Goal: Information Seeking & Learning: Learn about a topic

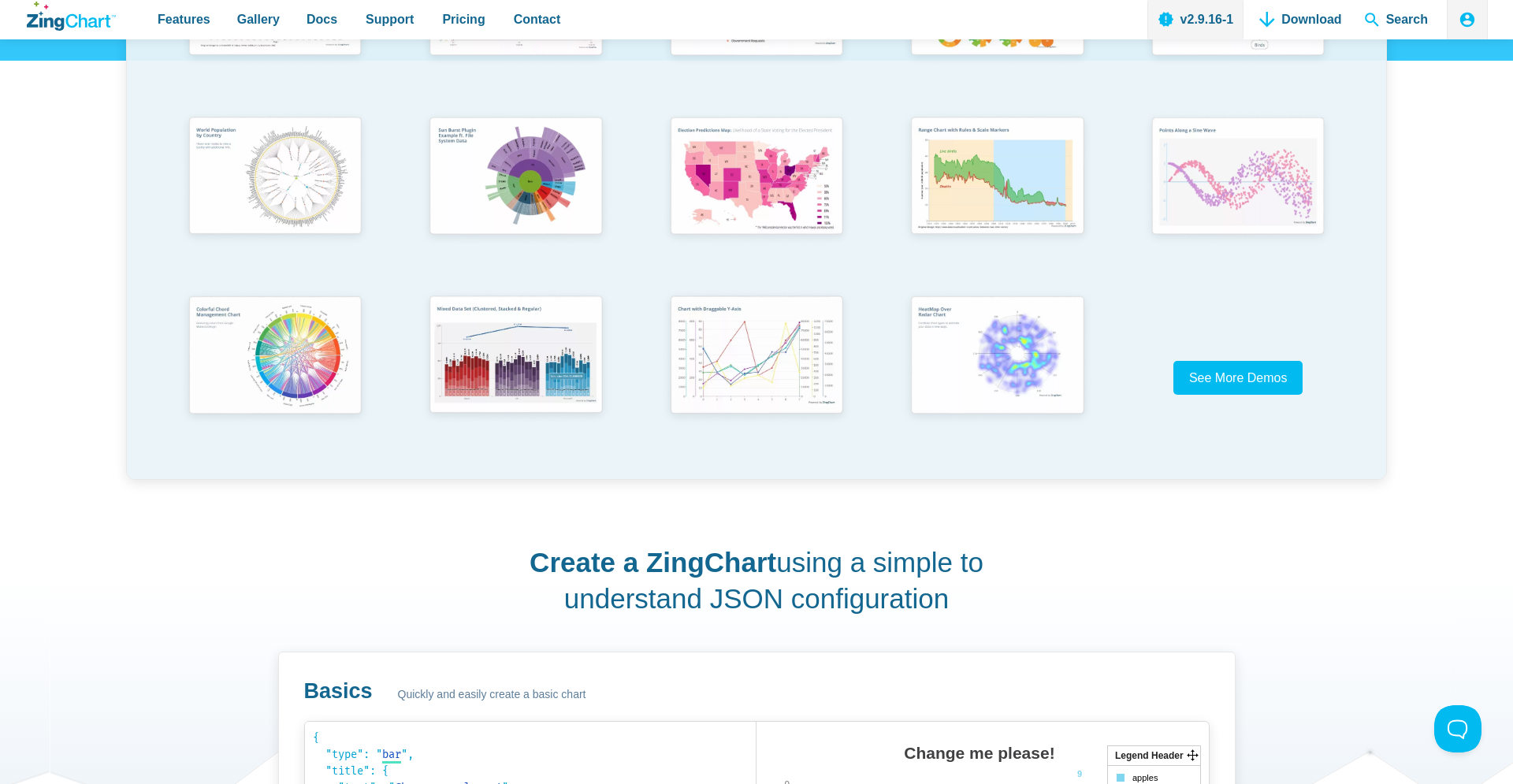
scroll to position [878, 0]
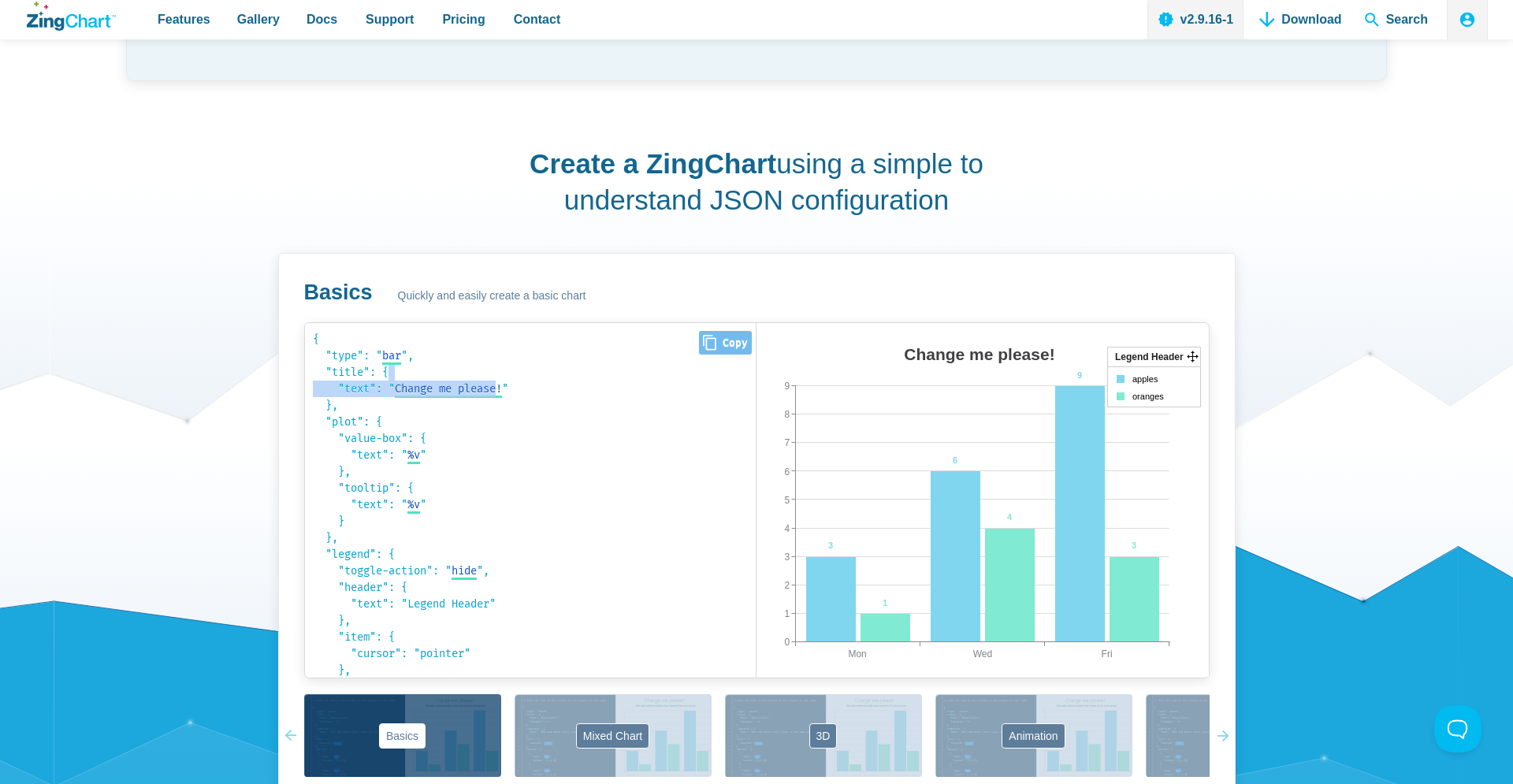
drag, startPoint x: 501, startPoint y: 388, endPoint x: 514, endPoint y: 363, distance: 28.2
click at [511, 374] on code "{ "type": " bar bar area line radar scatter ", "title": { "text": " Change me p…" at bounding box center [530, 500] width 436 height 339
click at [513, 366] on code "{ "type": " bar bar area line radar scatter ", "title": { "text": " Change me p…" at bounding box center [530, 500] width 436 height 339
click at [527, 339] on code "{ "type": " bar bar area line radar scatter ", "title": { "text": " Change me p…" at bounding box center [530, 500] width 436 height 339
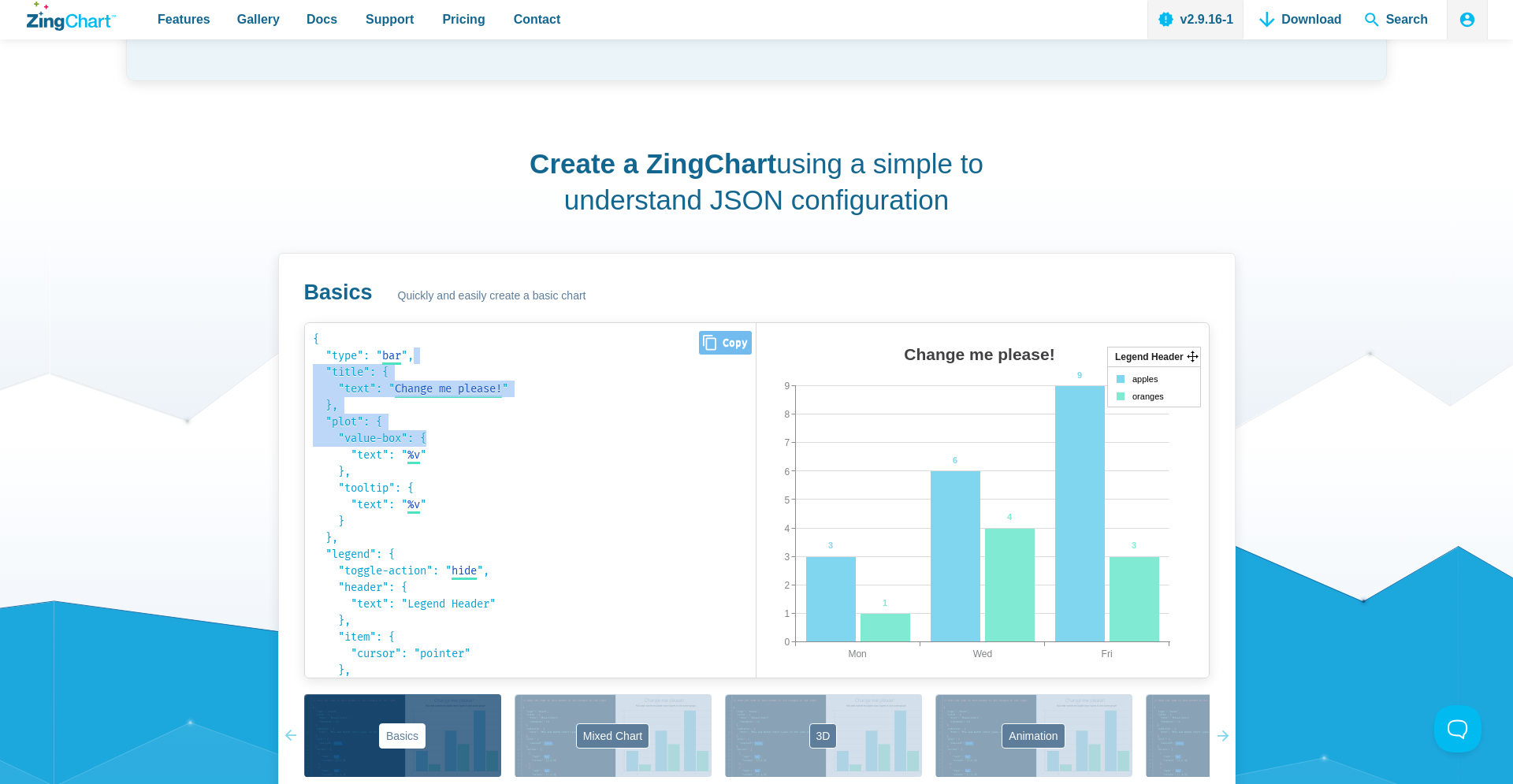
drag, startPoint x: 527, startPoint y: 361, endPoint x: 526, endPoint y: 438, distance: 77.0
click at [526, 437] on code "{ "type": " bar bar area line radar scatter ", "title": { "text": " Change me p…" at bounding box center [530, 500] width 436 height 339
click at [526, 438] on code "{ "type": " bar bar area line radar scatter ", "title": { "text": " Change me p…" at bounding box center [530, 500] width 436 height 339
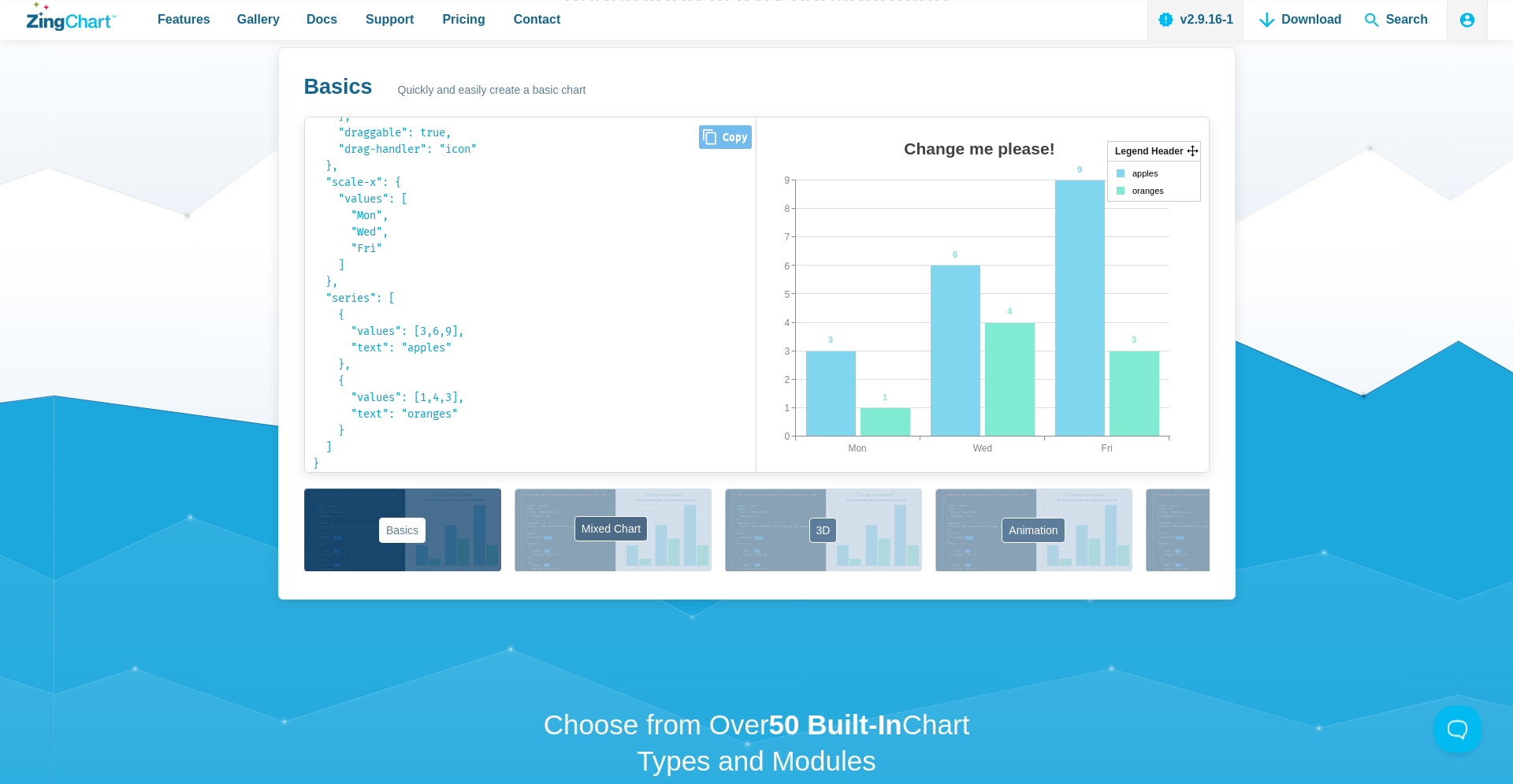
scroll to position [1275, 0]
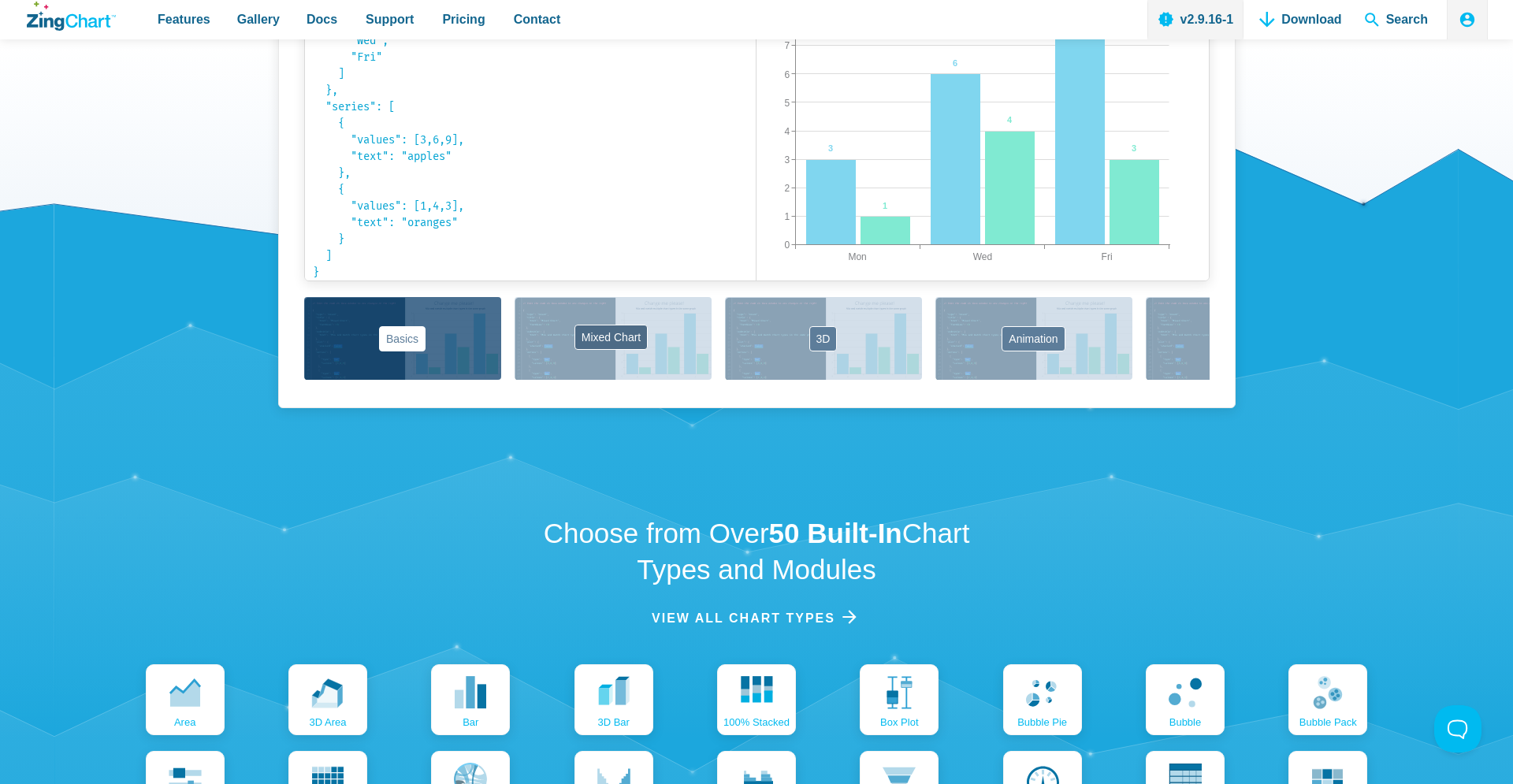
click at [529, 365] on button "Mixed Chart" at bounding box center [612, 338] width 197 height 83
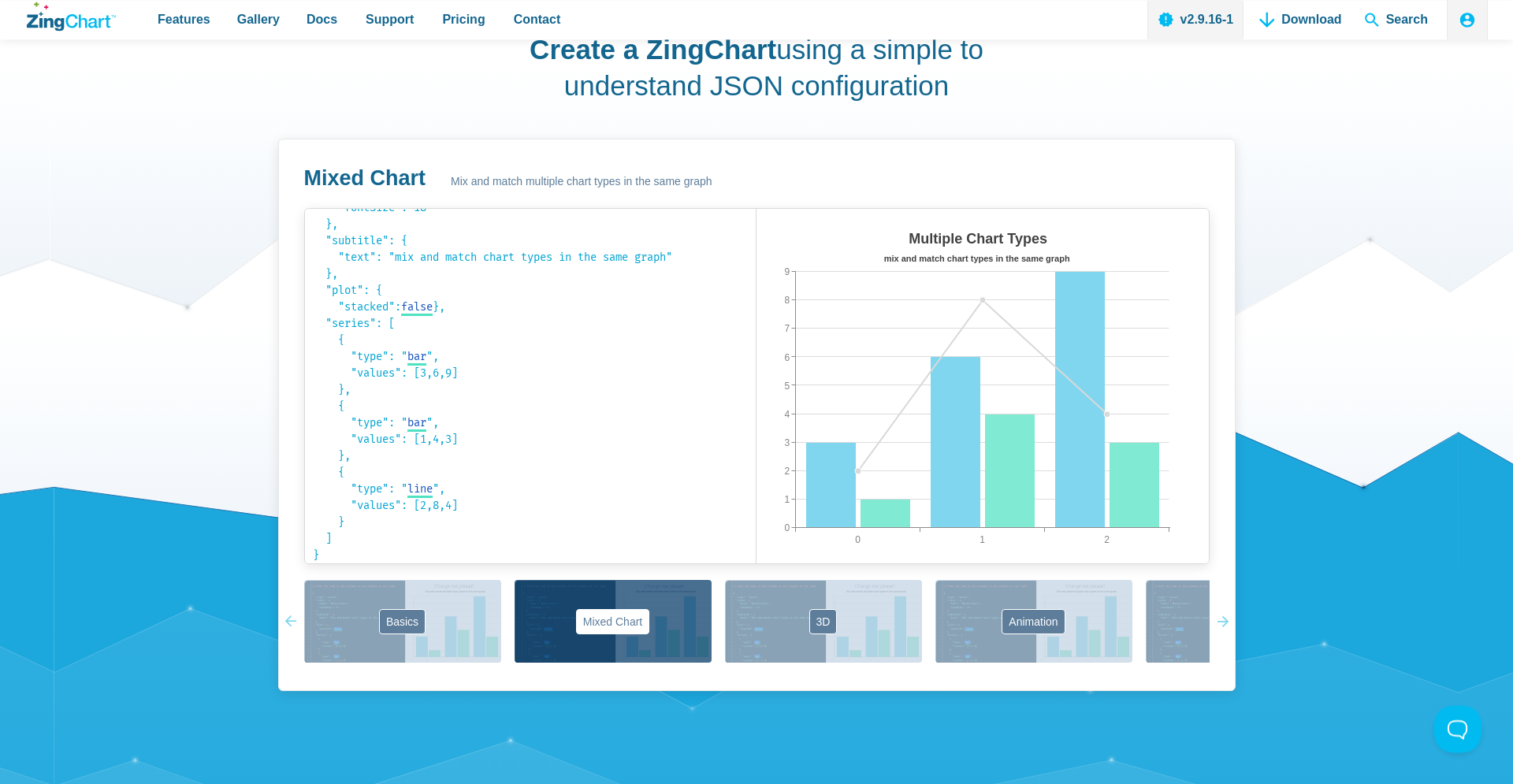
scroll to position [977, 0]
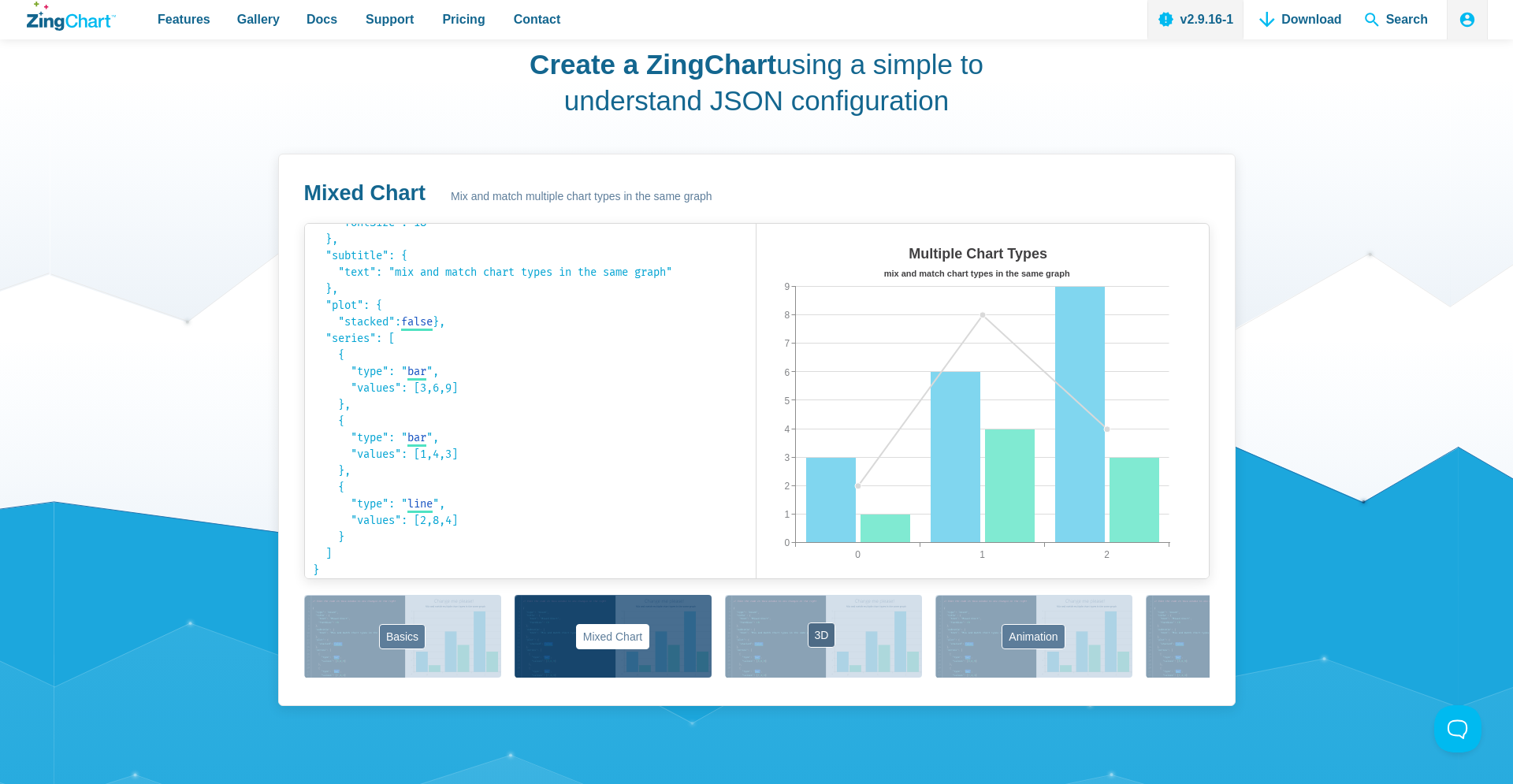
click at [863, 653] on button "3D" at bounding box center [823, 636] width 197 height 83
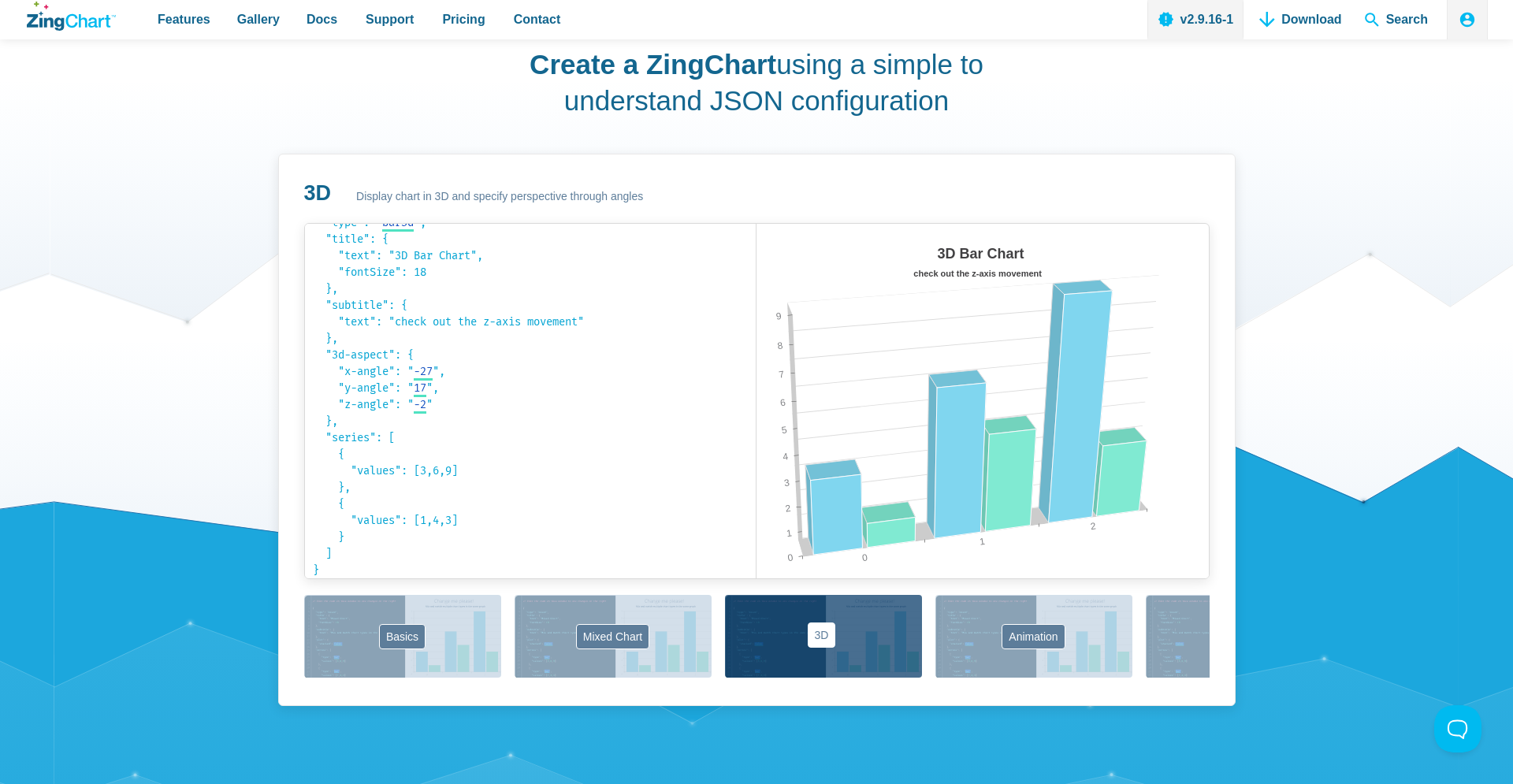
scroll to position [34, 0]
click at [970, 648] on button "Animation" at bounding box center [1033, 636] width 197 height 83
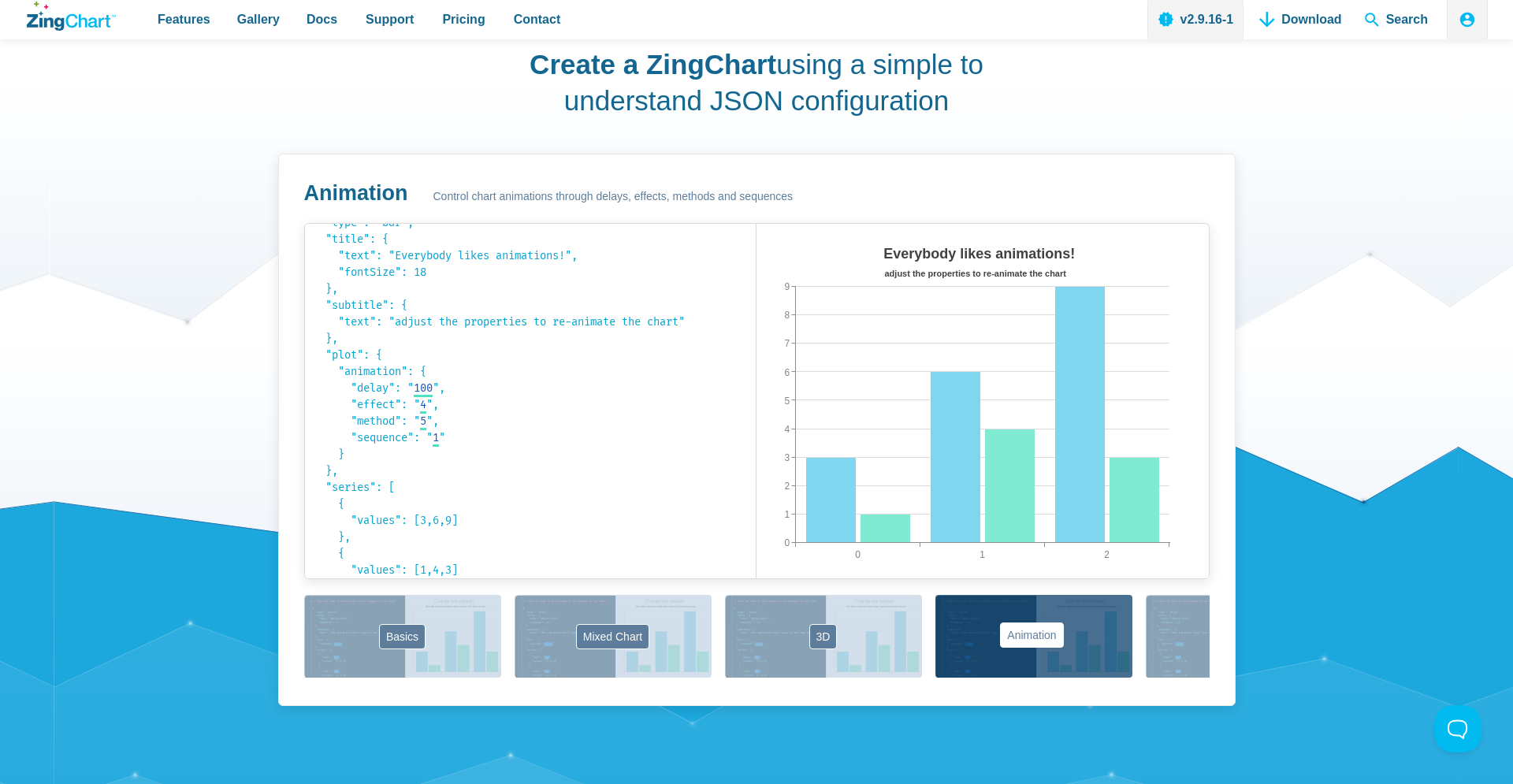
click at [1081, 650] on div "Basics Mixed Chart 3D Animation Labels Markers Scales Zooming" at bounding box center [757, 637] width 905 height 85
click at [1039, 647] on button "Animation" at bounding box center [1033, 636] width 197 height 83
click at [1172, 649] on button "Labels" at bounding box center [1243, 636] width 197 height 83
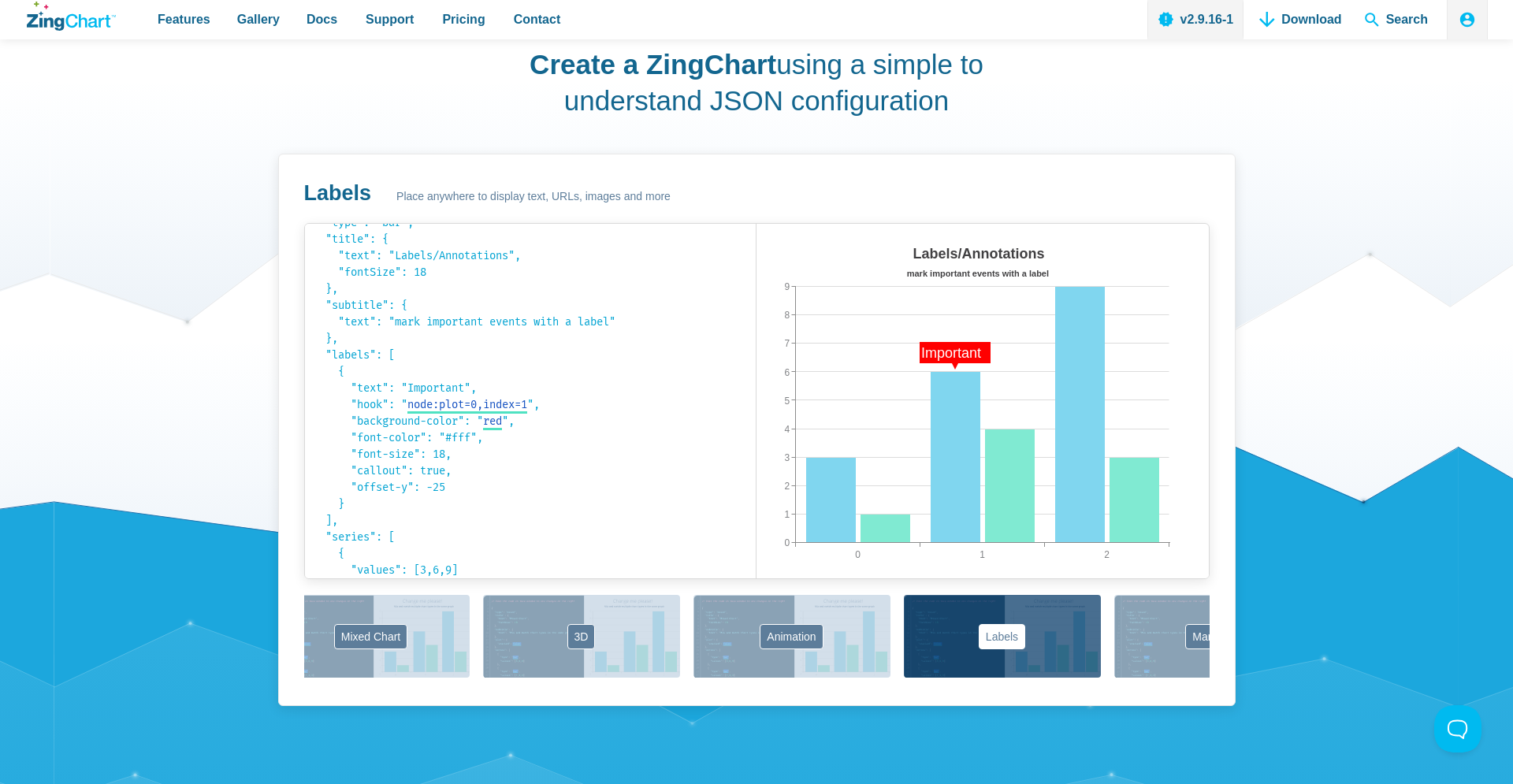
scroll to position [0, 463]
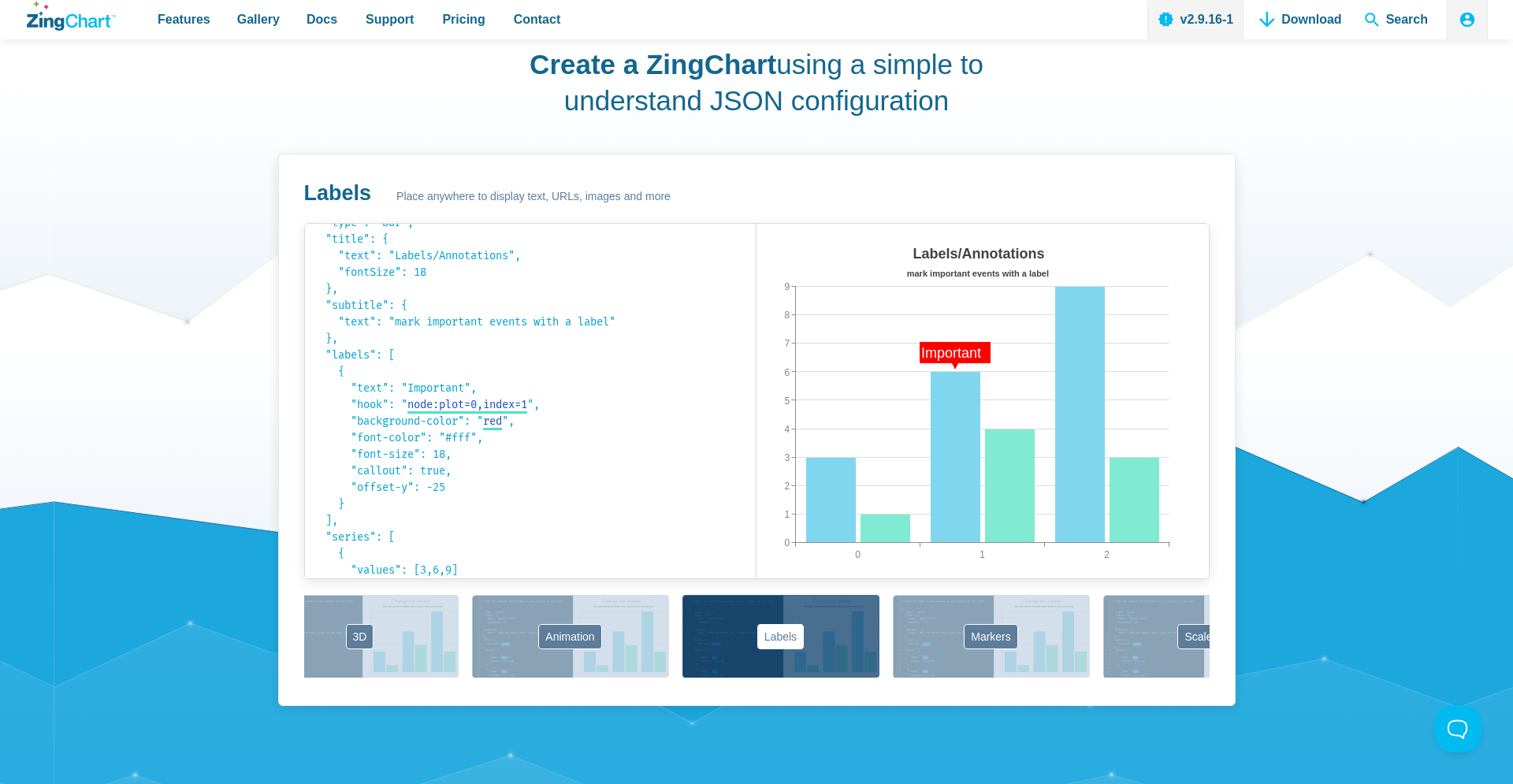
drag, startPoint x: 1148, startPoint y: 655, endPoint x: 677, endPoint y: 617, distance: 472.5
click at [677, 617] on div "Basics Mixed Chart 3D Animation Labels Markers Scales Zooming" at bounding box center [757, 637] width 905 height 85
click at [786, 637] on button "Labels" at bounding box center [781, 636] width 197 height 83
click at [756, 594] on area "App Content" at bounding box center [756, 594] width 0 height 0
click at [928, 646] on button "Markers" at bounding box center [990, 636] width 197 height 83
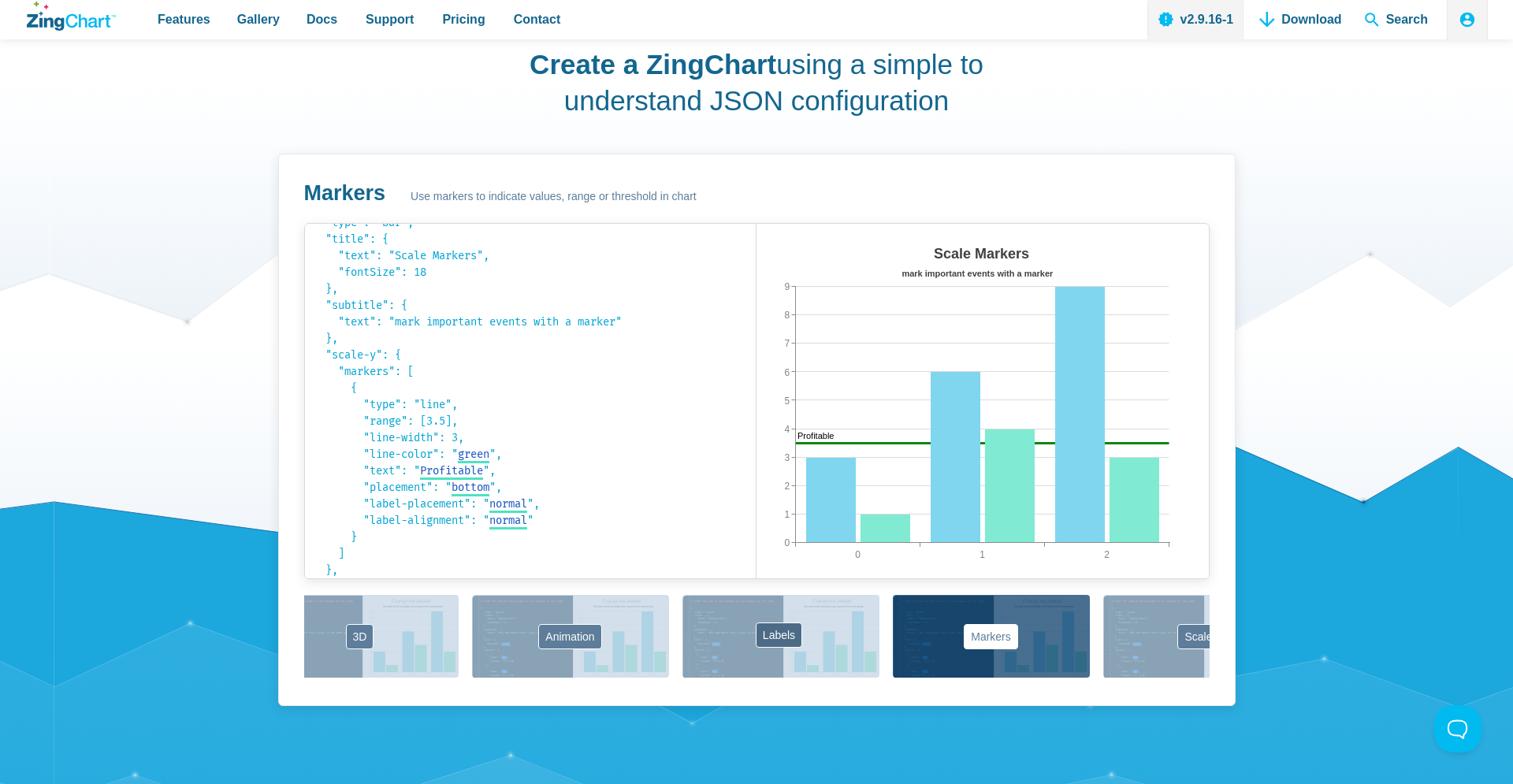
click at [831, 646] on button "Labels" at bounding box center [781, 636] width 197 height 83
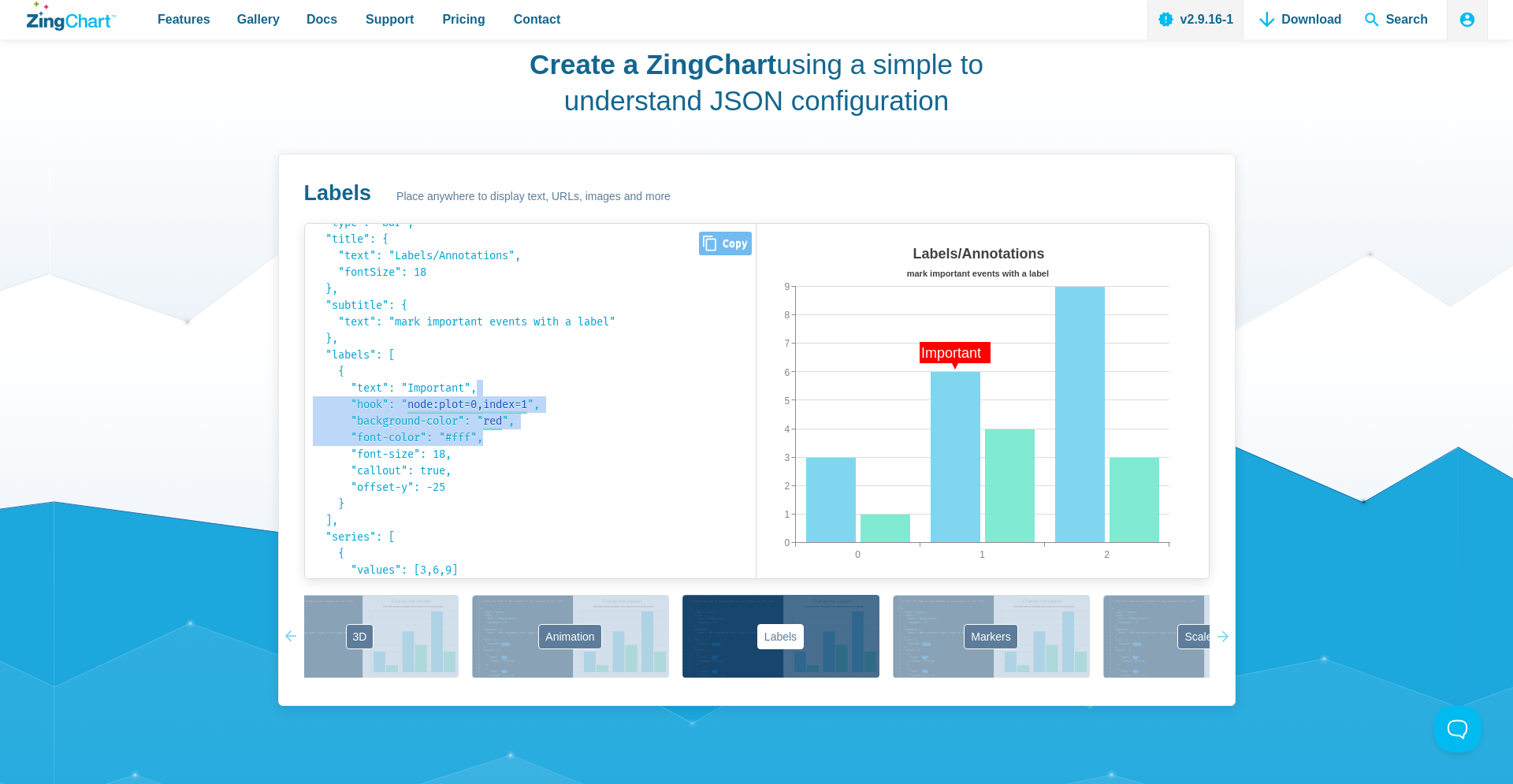
drag, startPoint x: 505, startPoint y: 439, endPoint x: 539, endPoint y: 392, distance: 58.0
click at [539, 392] on code "{ "type": "bar", "title": { "text": "Labels/Annotations", "fontSize": 18 }, "su…" at bounding box center [530, 367] width 436 height 339
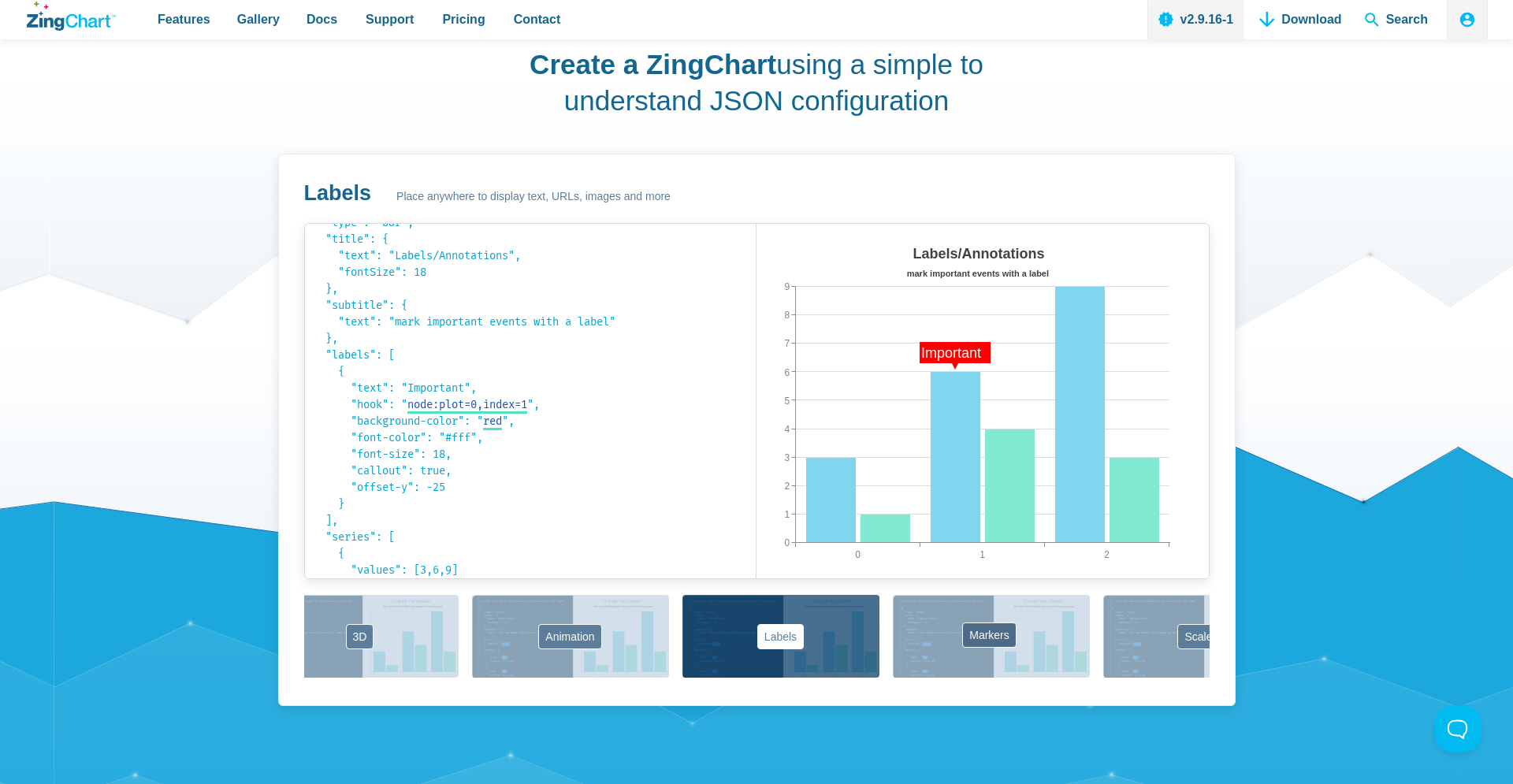
click at [926, 653] on button "Markers" at bounding box center [990, 636] width 197 height 83
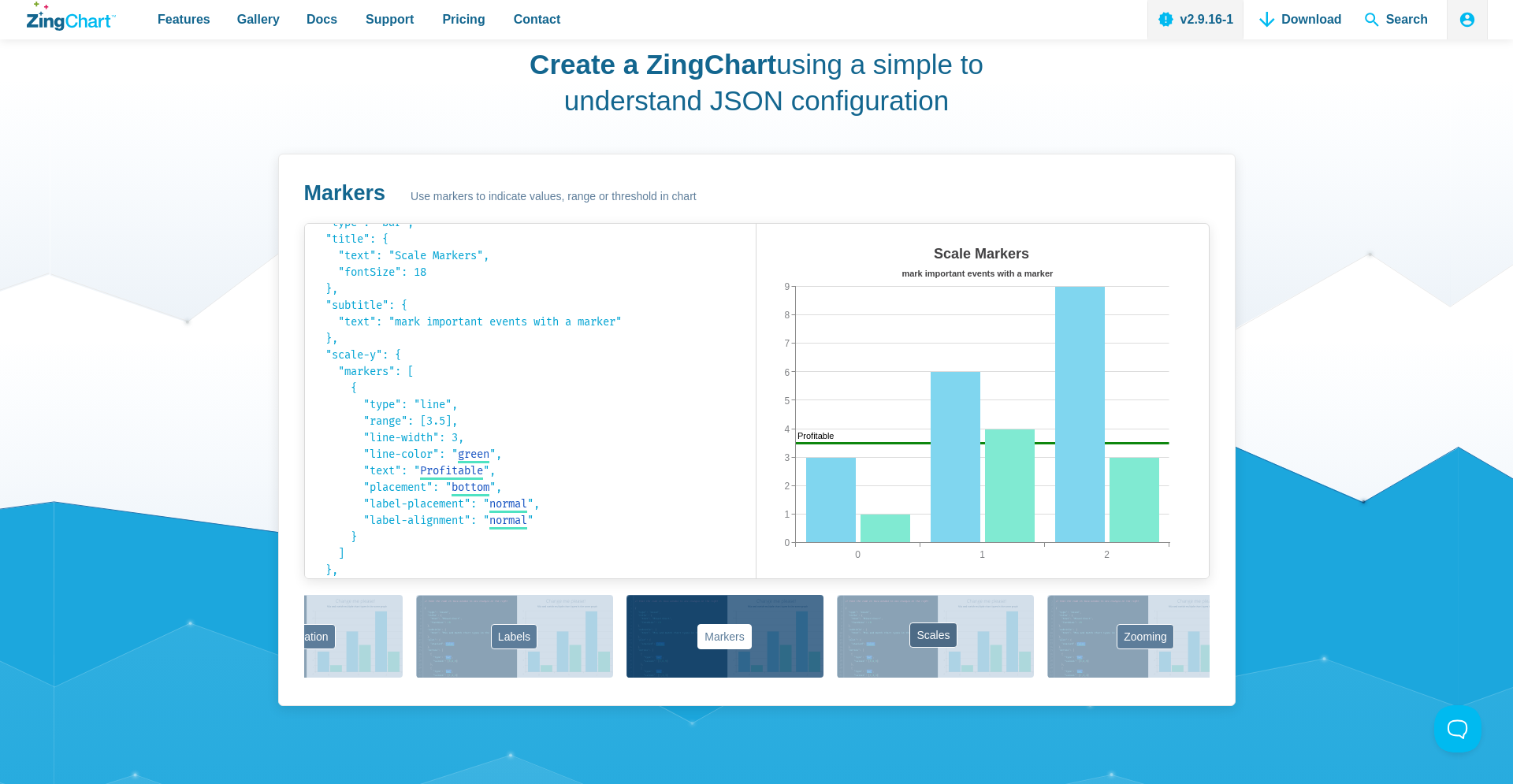
drag, startPoint x: 1145, startPoint y: 643, endPoint x: 854, endPoint y: 645, distance: 291.0
click at [858, 644] on div "Basics Mixed Chart 3D Animation Labels Markers Scales Zooming" at bounding box center [757, 637] width 905 height 85
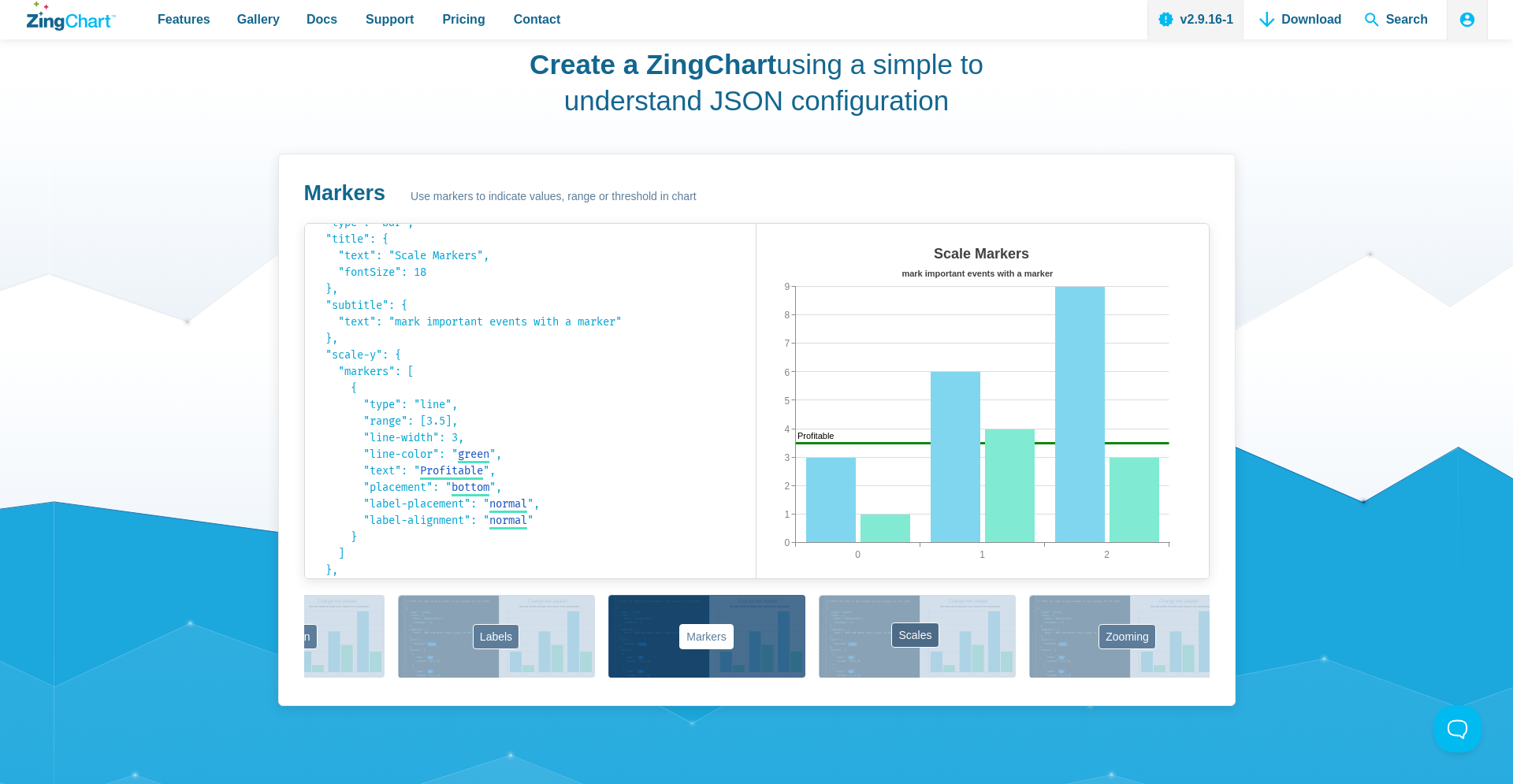
click at [853, 646] on div "Basics Mixed Chart 3D Animation Labels Markers Scales Zooming" at bounding box center [757, 637] width 905 height 85
click at [850, 652] on button "Scales" at bounding box center [917, 636] width 197 height 83
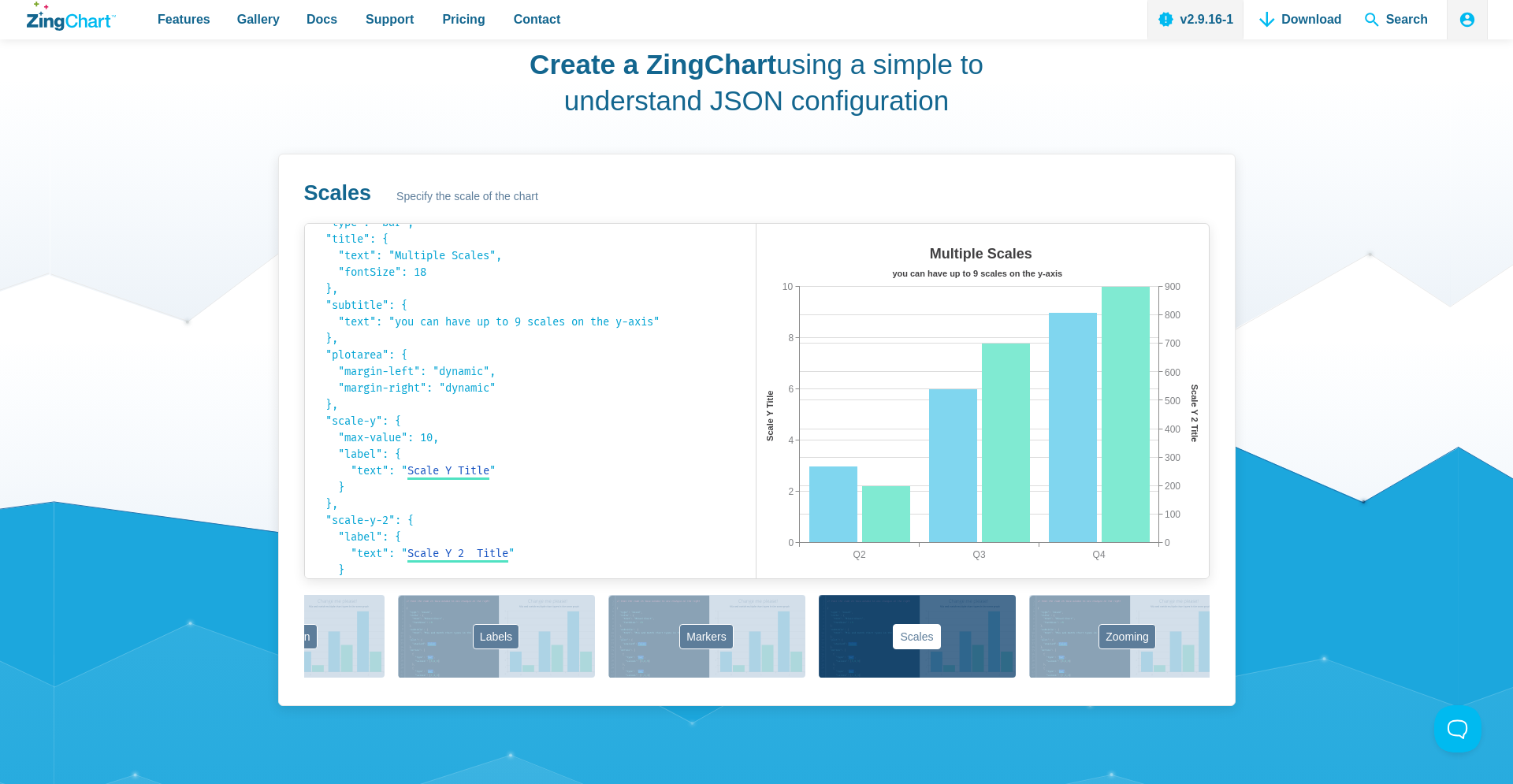
scroll to position [0, 765]
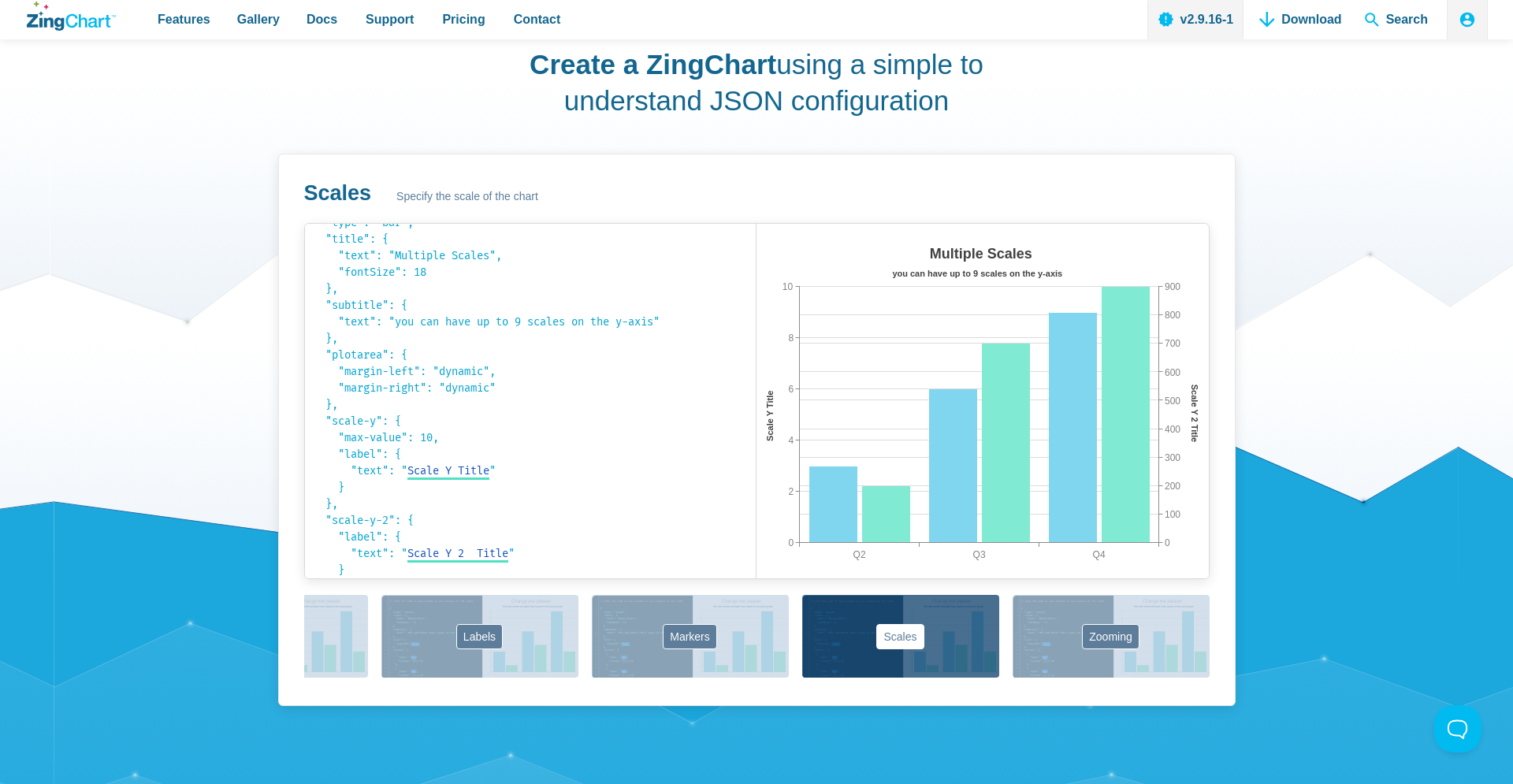
drag, startPoint x: 1079, startPoint y: 663, endPoint x: 799, endPoint y: 638, distance: 281.1
click at [799, 638] on div "Basics Mixed Chart 3D Animation Labels Markers Scales Zooming" at bounding box center [757, 637] width 905 height 85
click at [1095, 669] on button "Zooming" at bounding box center [1110, 636] width 197 height 83
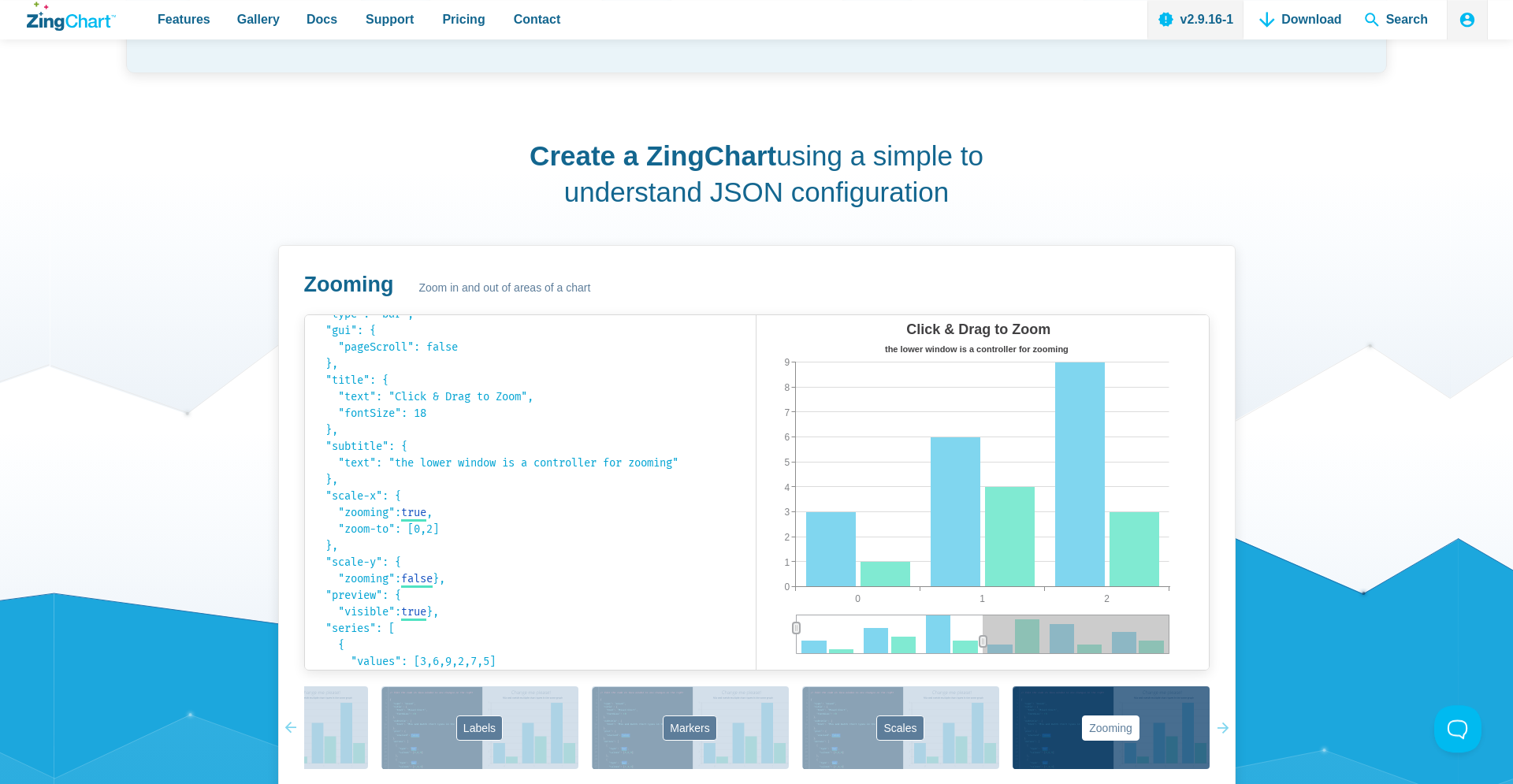
scroll to position [977, 0]
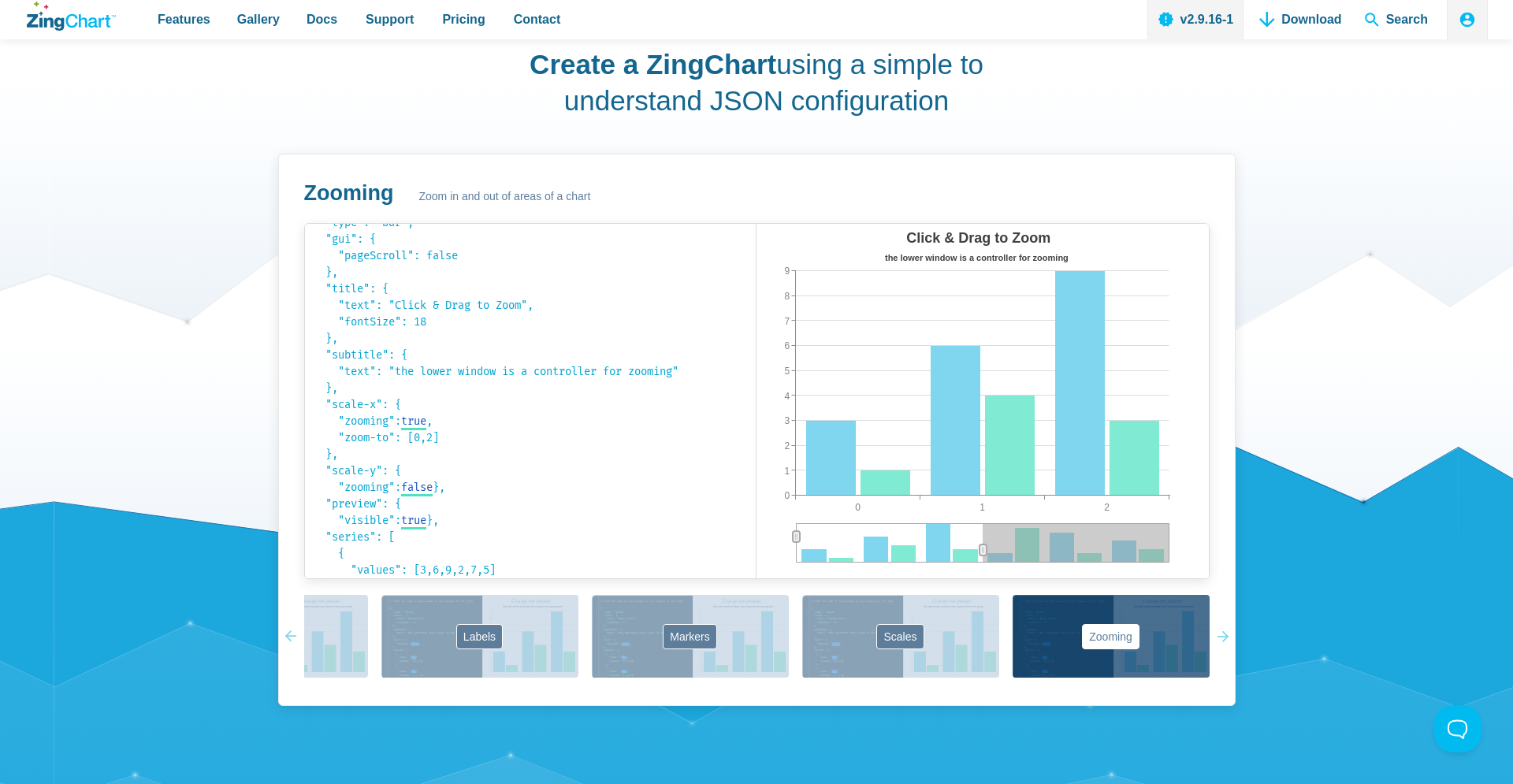
drag, startPoint x: 1008, startPoint y: 552, endPoint x: 957, endPoint y: 551, distance: 51.0
click at [957, 551] on div "Click & Drag to Zoom the lower window is a controller for zooming 0 2 1 0 9 1 2…" at bounding box center [982, 401] width 452 height 354
click at [957, 551] on div "App Content" at bounding box center [889, 543] width 187 height 40
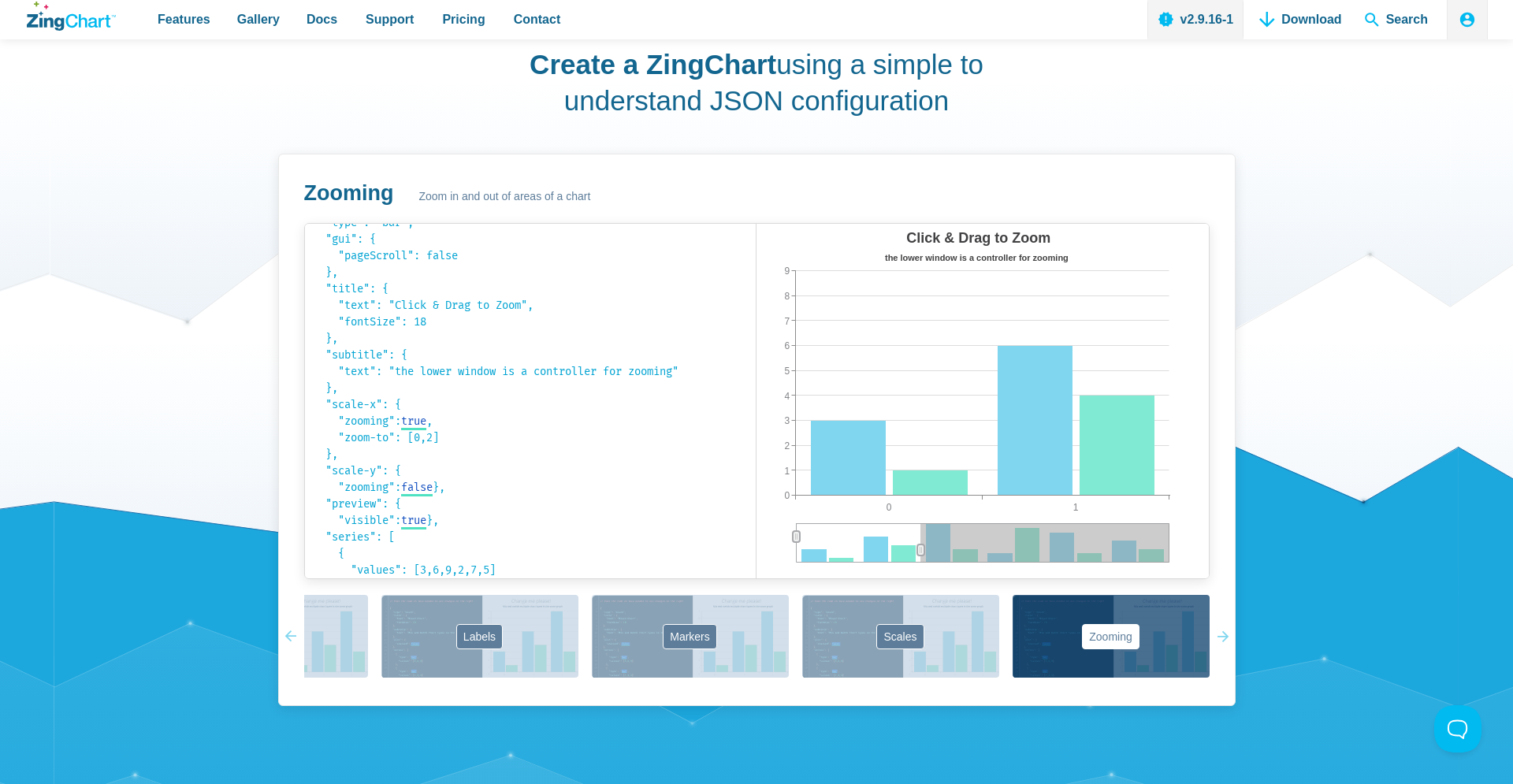
drag, startPoint x: 984, startPoint y: 552, endPoint x: 880, endPoint y: 563, distance: 104.6
click at [875, 562] on div "Click & Drag to Zoom the lower window is a controller for zooming 0 1 0 9 1 2 3…" at bounding box center [982, 401] width 452 height 354
drag, startPoint x: 804, startPoint y: 539, endPoint x: 867, endPoint y: 541, distance: 63.0
click at [867, 541] on div "Click & Drag to Zoom the lower window is a controller for zooming 0 1 0 9 1 2 3…" at bounding box center [982, 401] width 452 height 354
drag, startPoint x: 794, startPoint y: 535, endPoint x: 846, endPoint y: 539, distance: 52.2
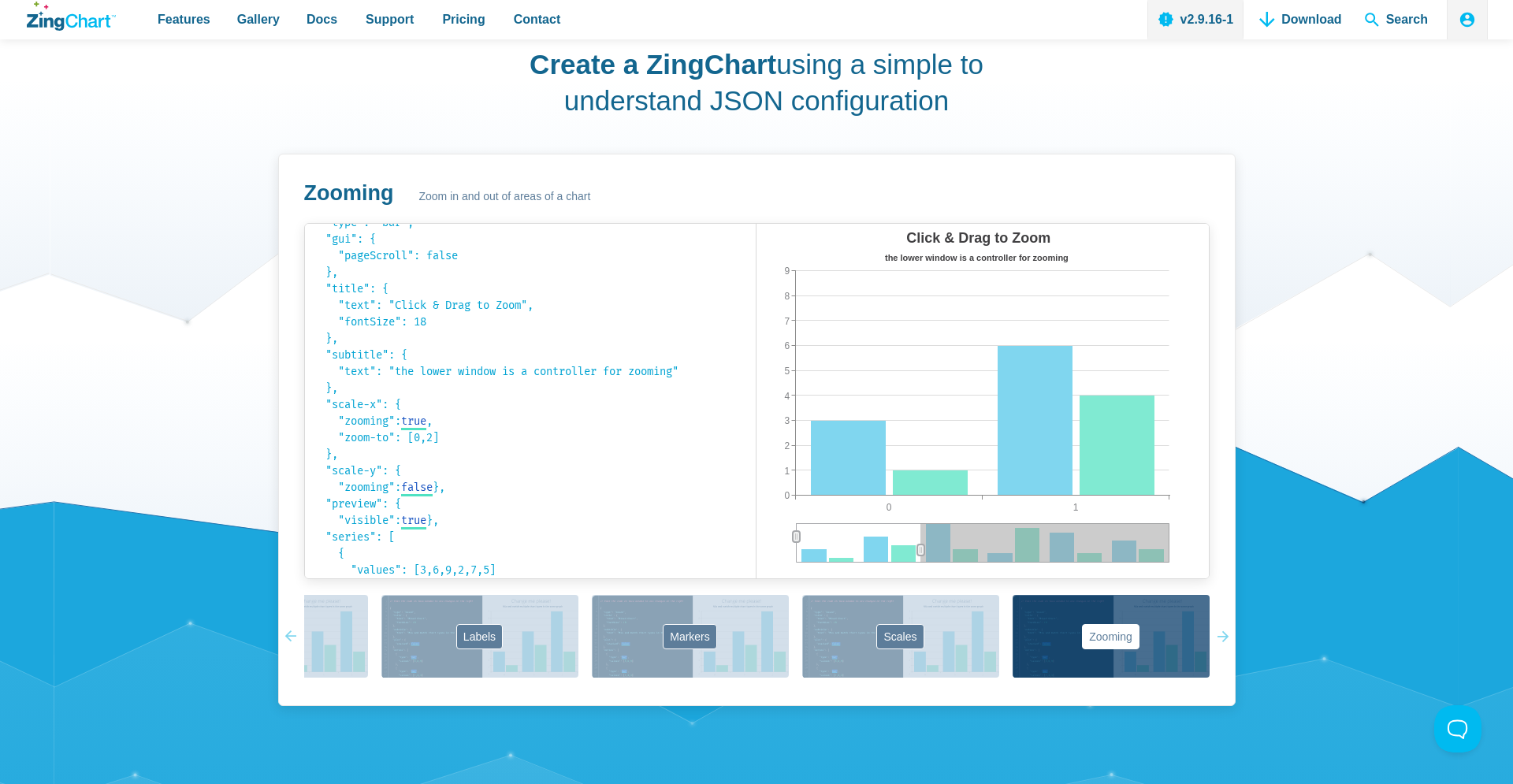
click at [846, 539] on div "Click & Drag to Zoom the lower window is a controller for zooming 0 1 0 9 1 2 3…" at bounding box center [982, 401] width 452 height 354
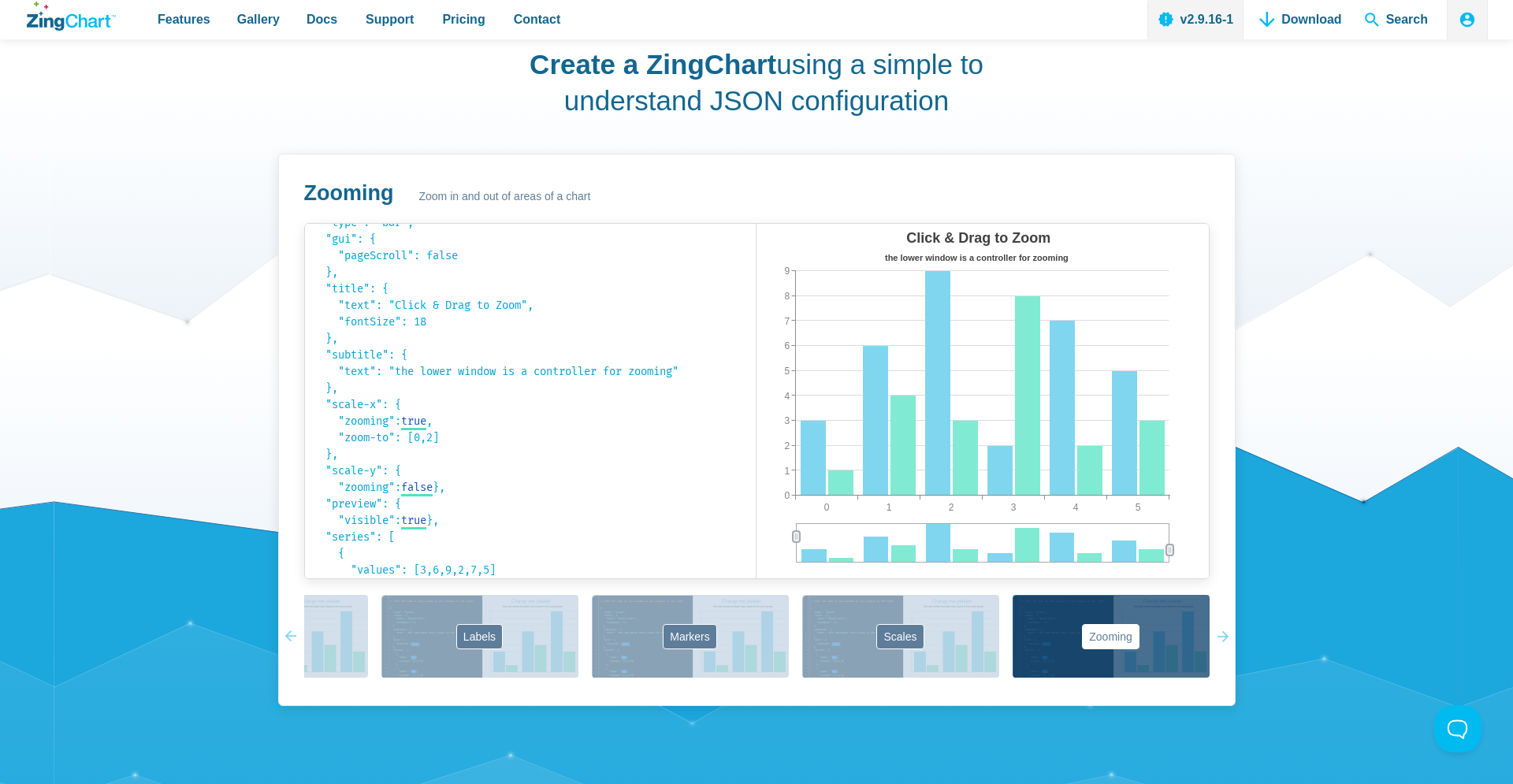
drag, startPoint x: 924, startPoint y: 546, endPoint x: 1202, endPoint y: 561, distance: 278.4
click at [1202, 561] on div "Click & Drag to Zoom the lower window is a controller for zooming 0 5 1 2 3 4 0…" at bounding box center [982, 401] width 452 height 354
click at [1202, 561] on icon "App Content" at bounding box center [982, 401] width 452 height 354
click at [636, 375] on code "{ "type": "bar", "gui": { "pageScroll": false }, "title": { "text": "Click & Dr…" at bounding box center [530, 367] width 436 height 339
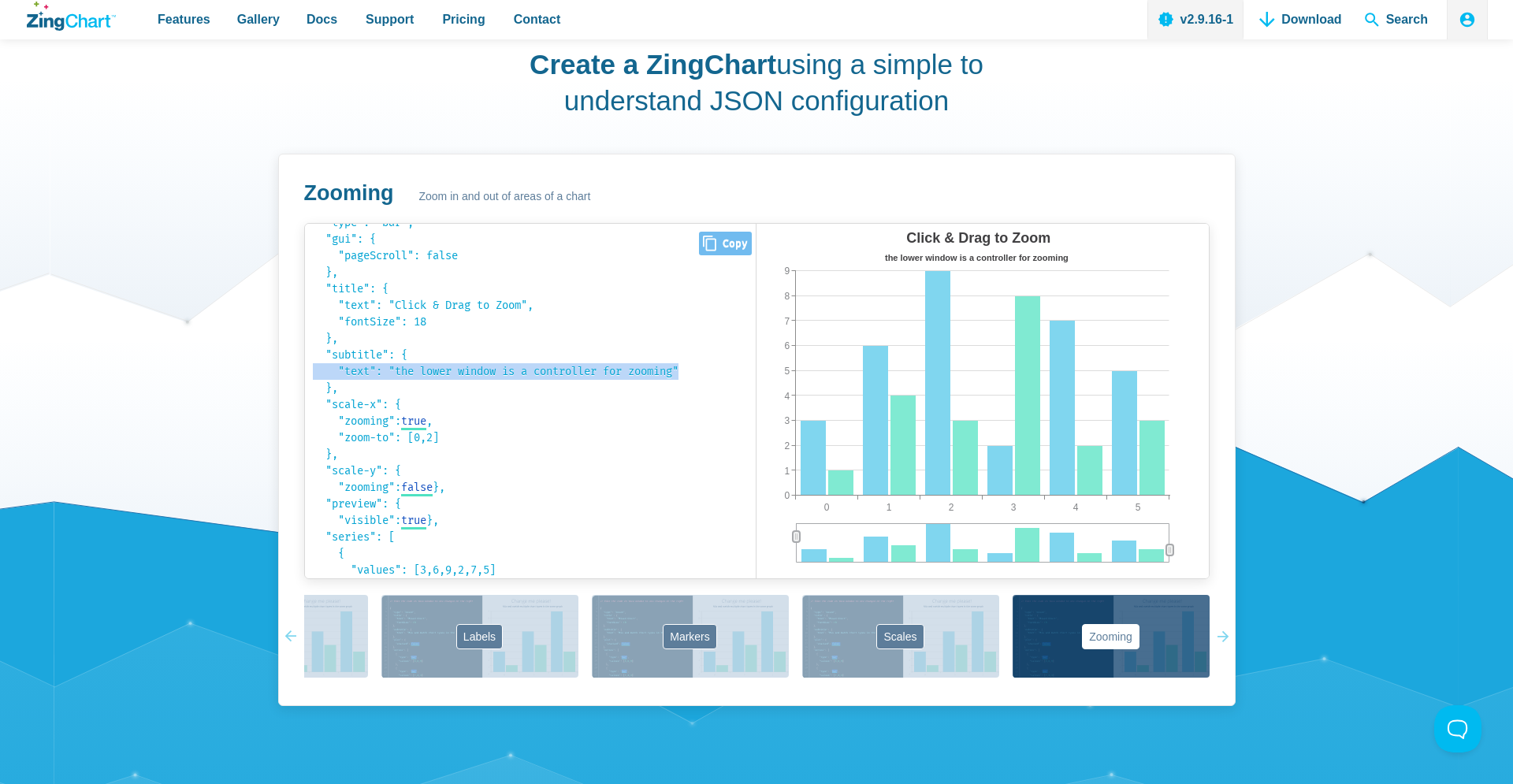
click at [636, 375] on code "{ "type": "bar", "gui": { "pageScroll": false }, "title": { "text": "Click & Dr…" at bounding box center [530, 367] width 436 height 339
click at [639, 370] on code "{ "type": "bar", "gui": { "pageScroll": false }, "title": { "text": "Click & Dr…" at bounding box center [530, 367] width 436 height 339
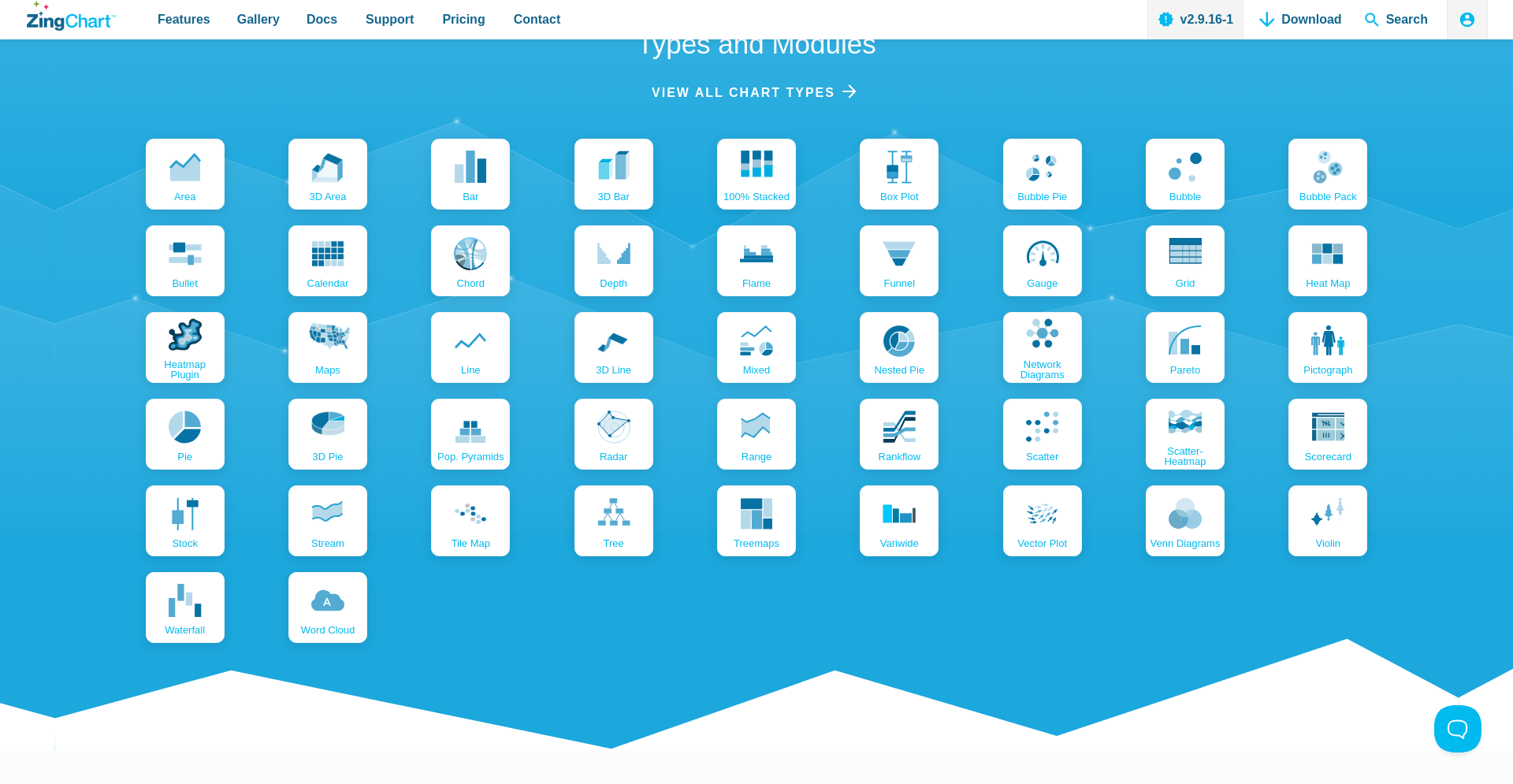
scroll to position [1691, 0]
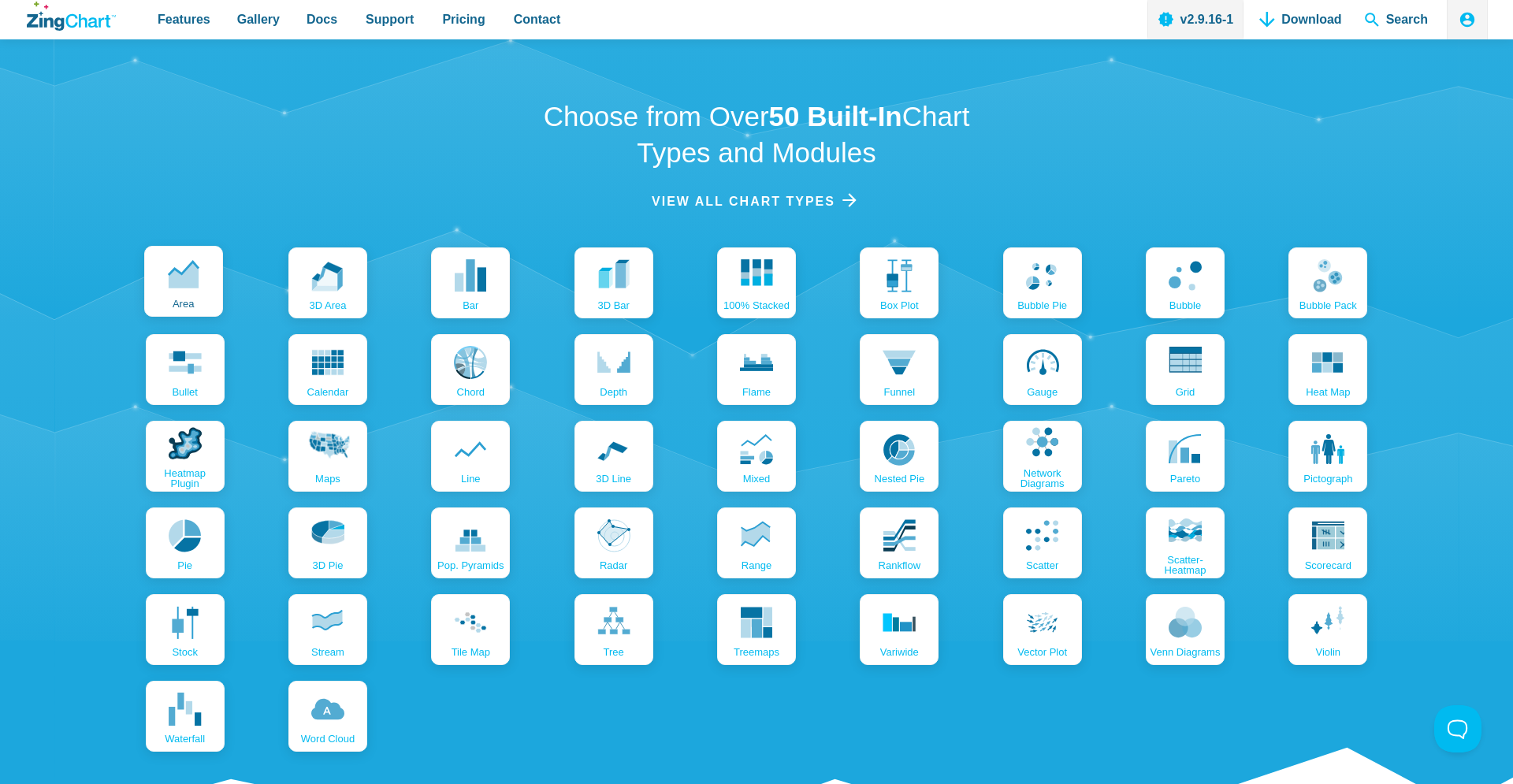
click at [179, 272] on icon "App Content" at bounding box center [183, 274] width 33 height 33
